Goal: Find specific page/section: Find specific page/section

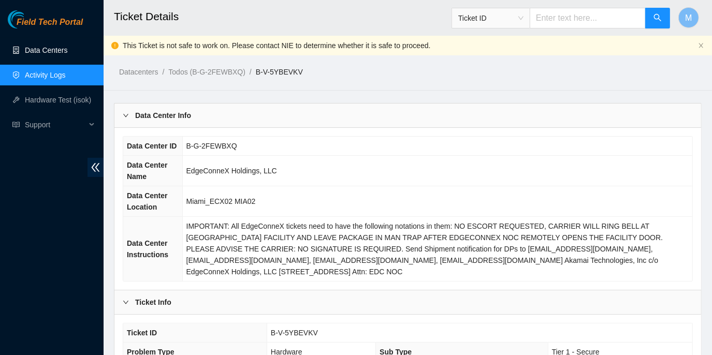
click at [54, 51] on link "Data Centers" at bounding box center [46, 50] width 42 height 8
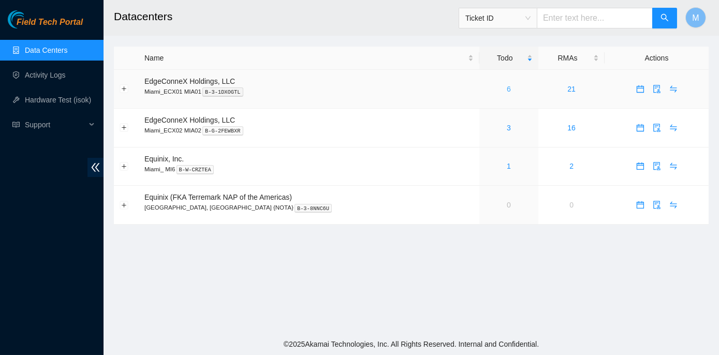
click at [507, 86] on link "6" at bounding box center [509, 89] width 4 height 8
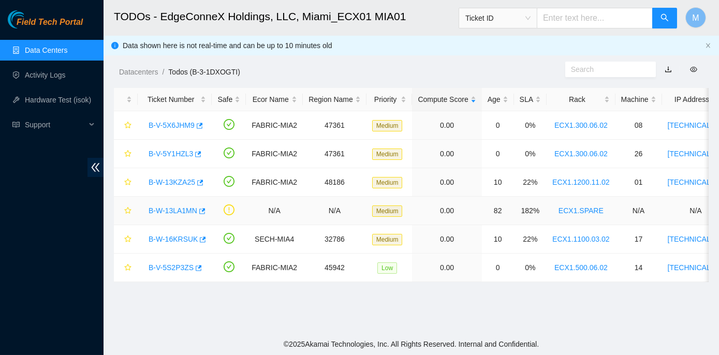
click at [166, 210] on link "B-W-13LA1MN" at bounding box center [173, 211] width 49 height 8
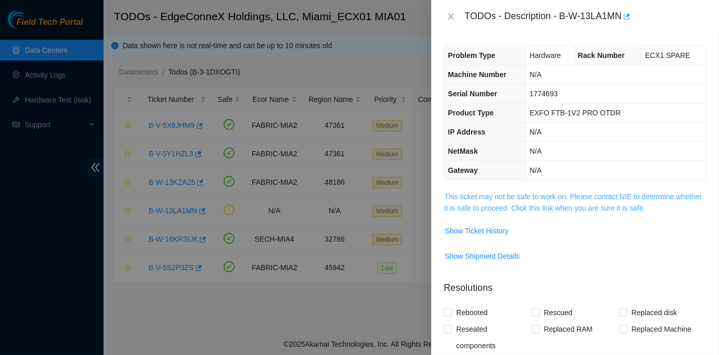
click at [555, 195] on link "This ticket may not be safe to work on. Please contact NIE to determine whether…" at bounding box center [572, 203] width 257 height 20
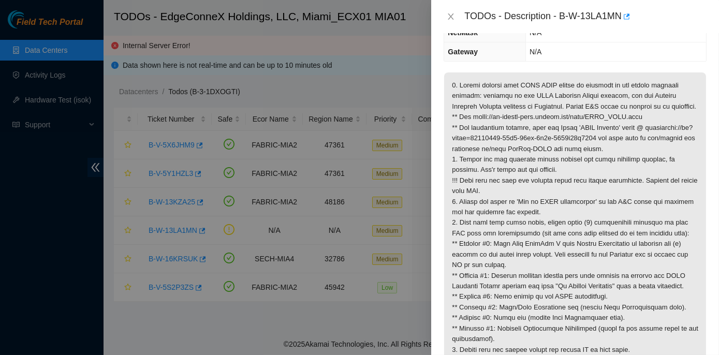
scroll to position [47, 0]
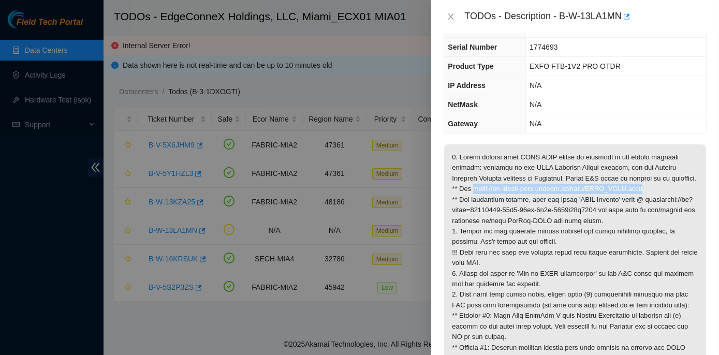
drag, startPoint x: 472, startPoint y: 198, endPoint x: 643, endPoint y: 196, distance: 171.4
click at [643, 196] on p at bounding box center [575, 294] width 262 height 301
copy p "[URL][DOMAIN_NAME]"
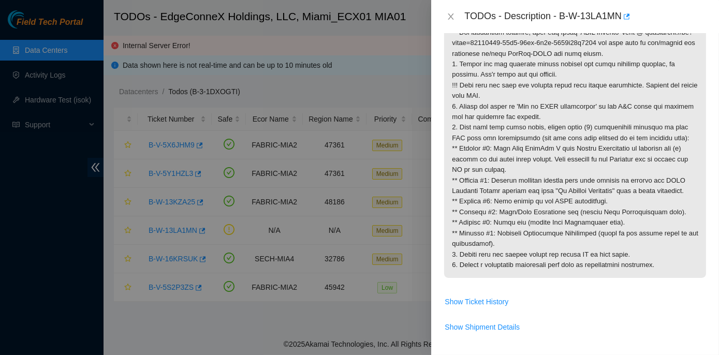
scroll to position [235, 0]
